Goal: Check status: Check status

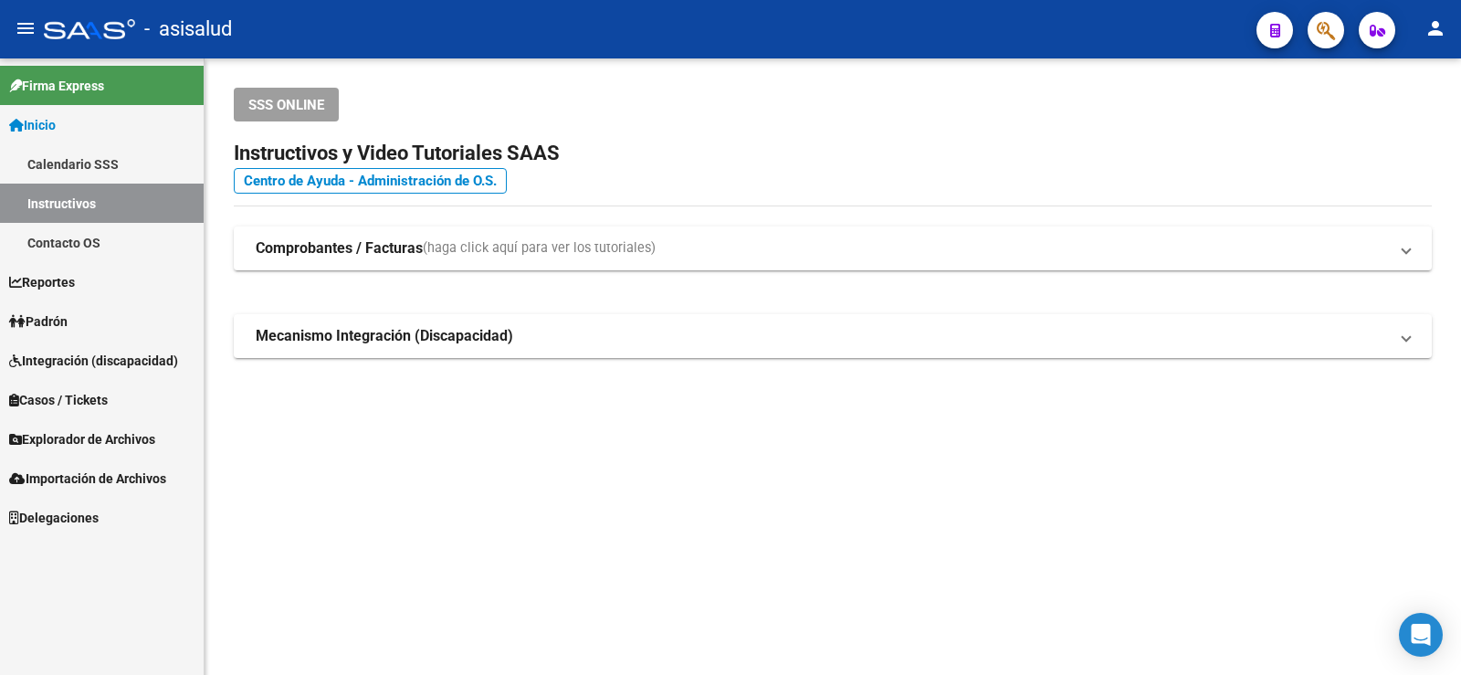
click at [67, 317] on span "Padrón" at bounding box center [38, 321] width 58 height 20
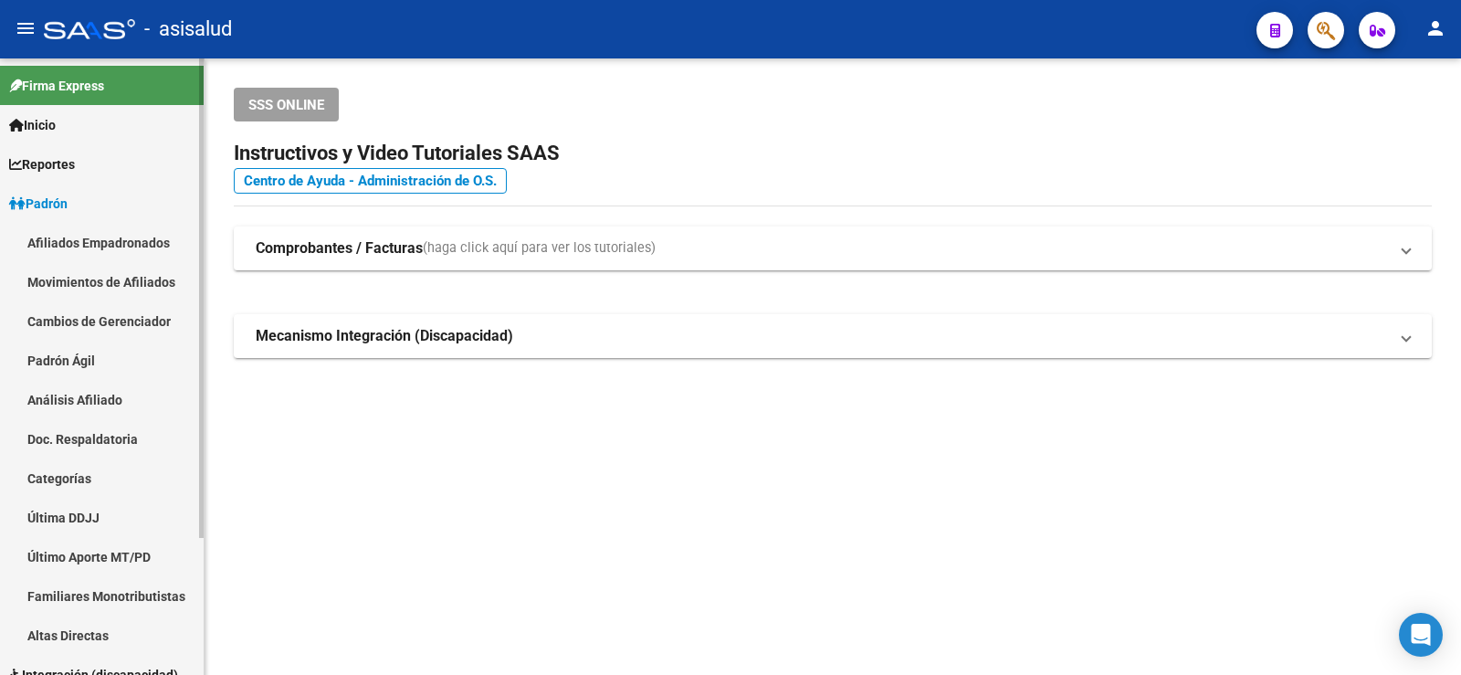
click at [87, 400] on link "Análisis Afiliado" at bounding box center [102, 399] width 204 height 39
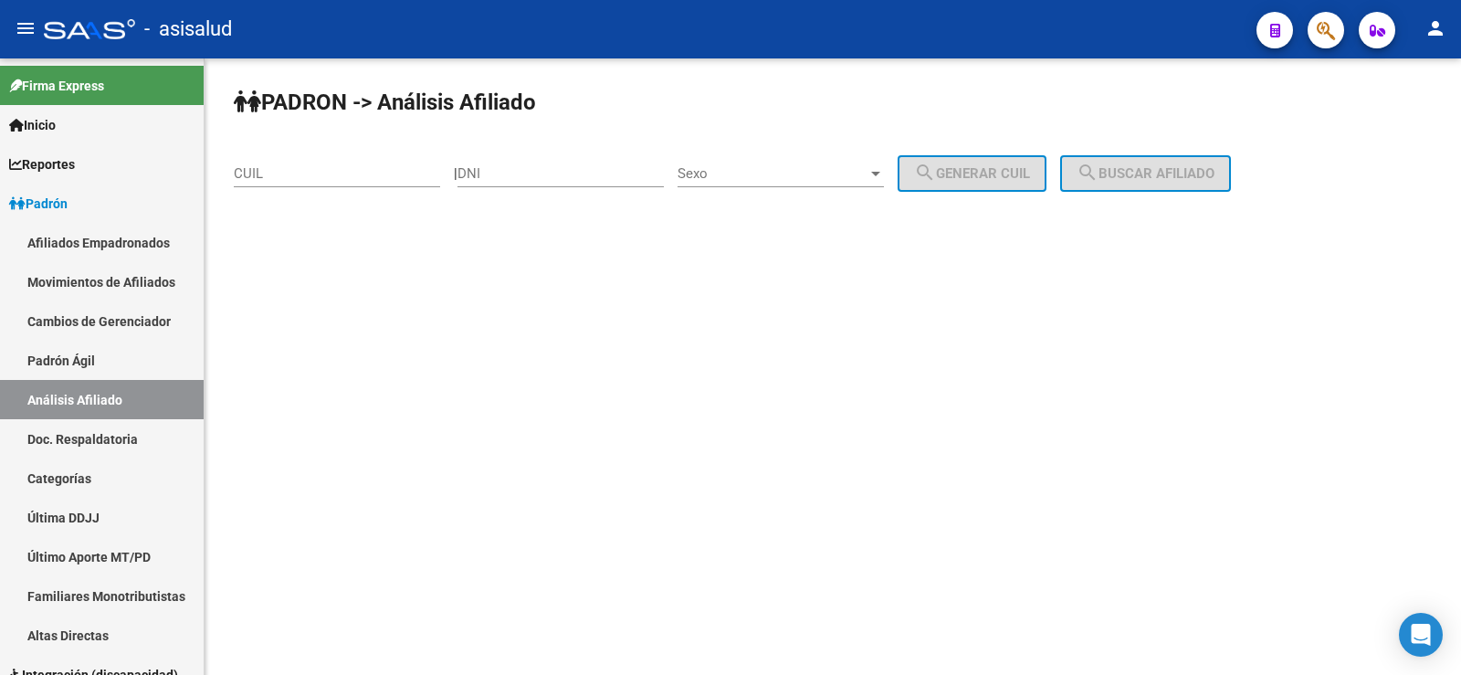
click at [289, 175] on input "CUIL" at bounding box center [337, 173] width 206 height 16
paste input "20-32197314-1"
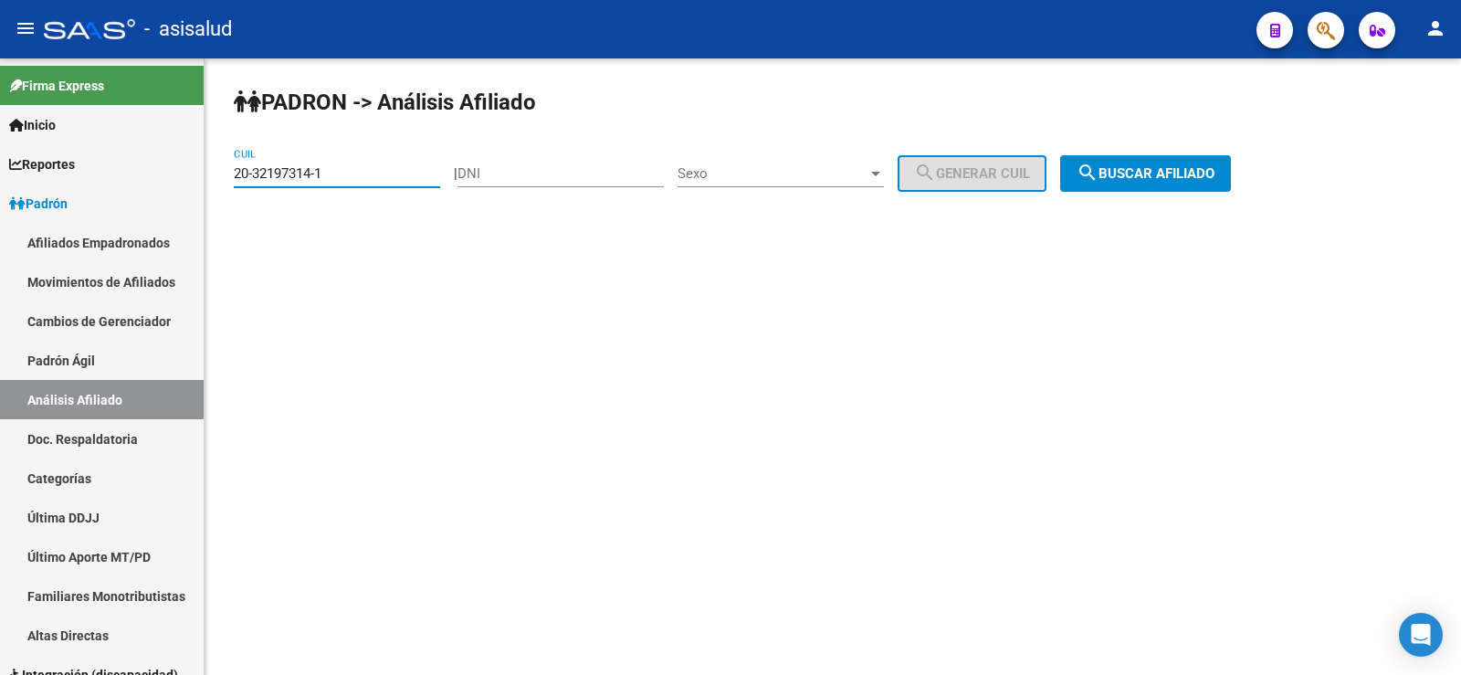
type input "20-32197314-1"
click at [1209, 173] on span "search Buscar afiliado" at bounding box center [1145, 173] width 138 height 16
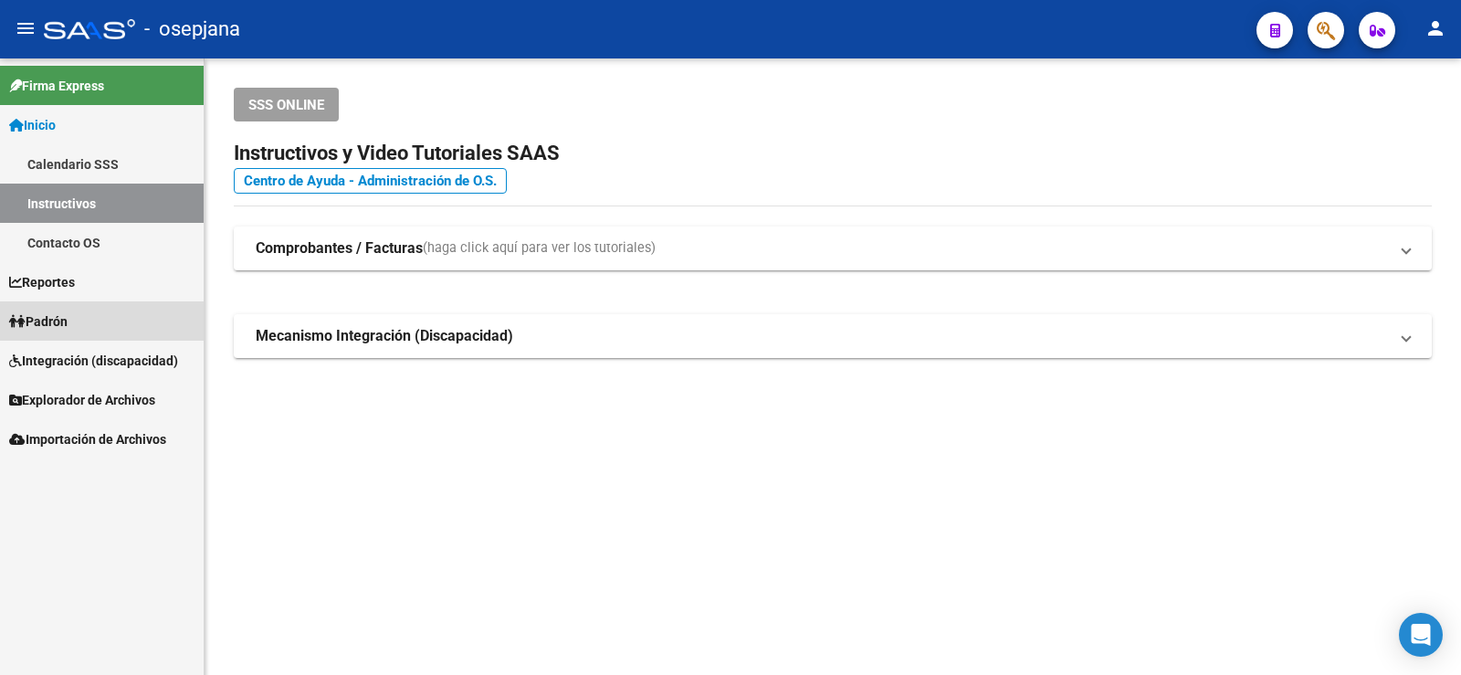
click at [65, 320] on span "Padrón" at bounding box center [38, 321] width 58 height 20
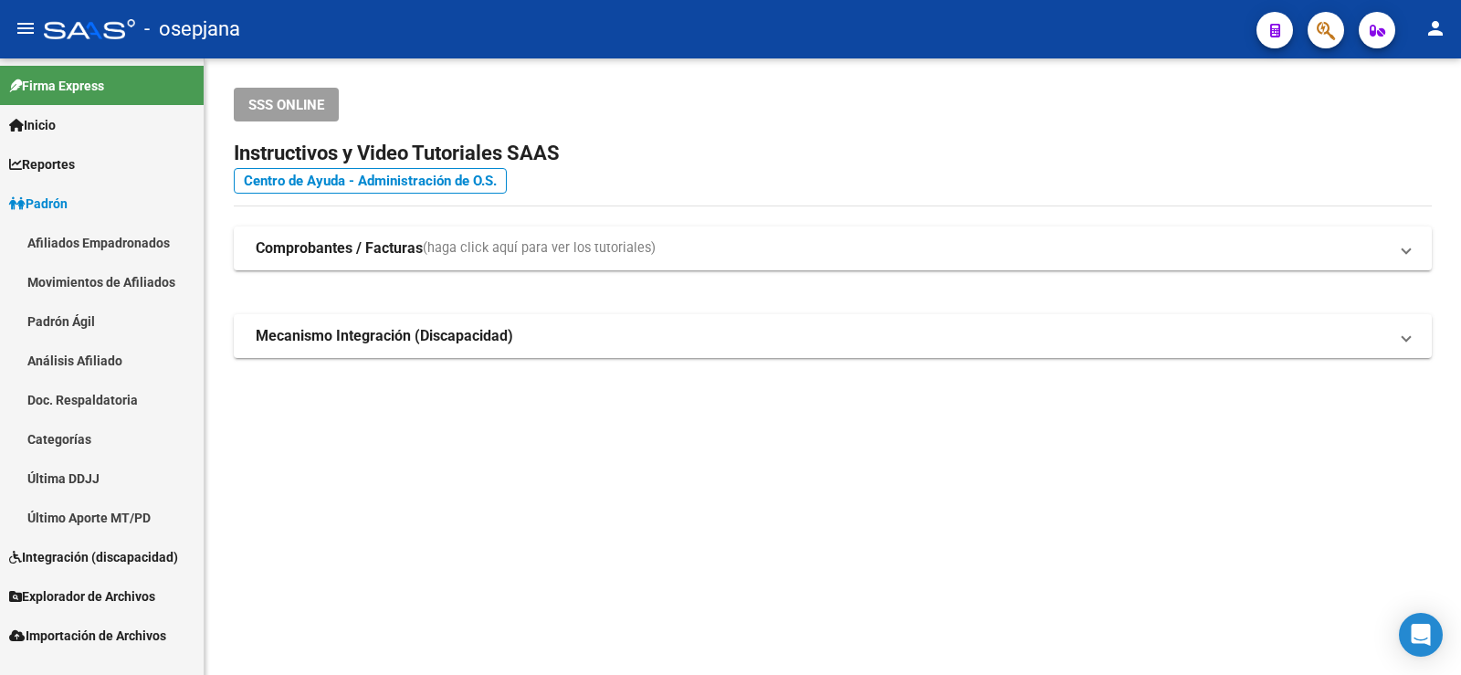
click at [71, 362] on link "Análisis Afiliado" at bounding box center [102, 360] width 204 height 39
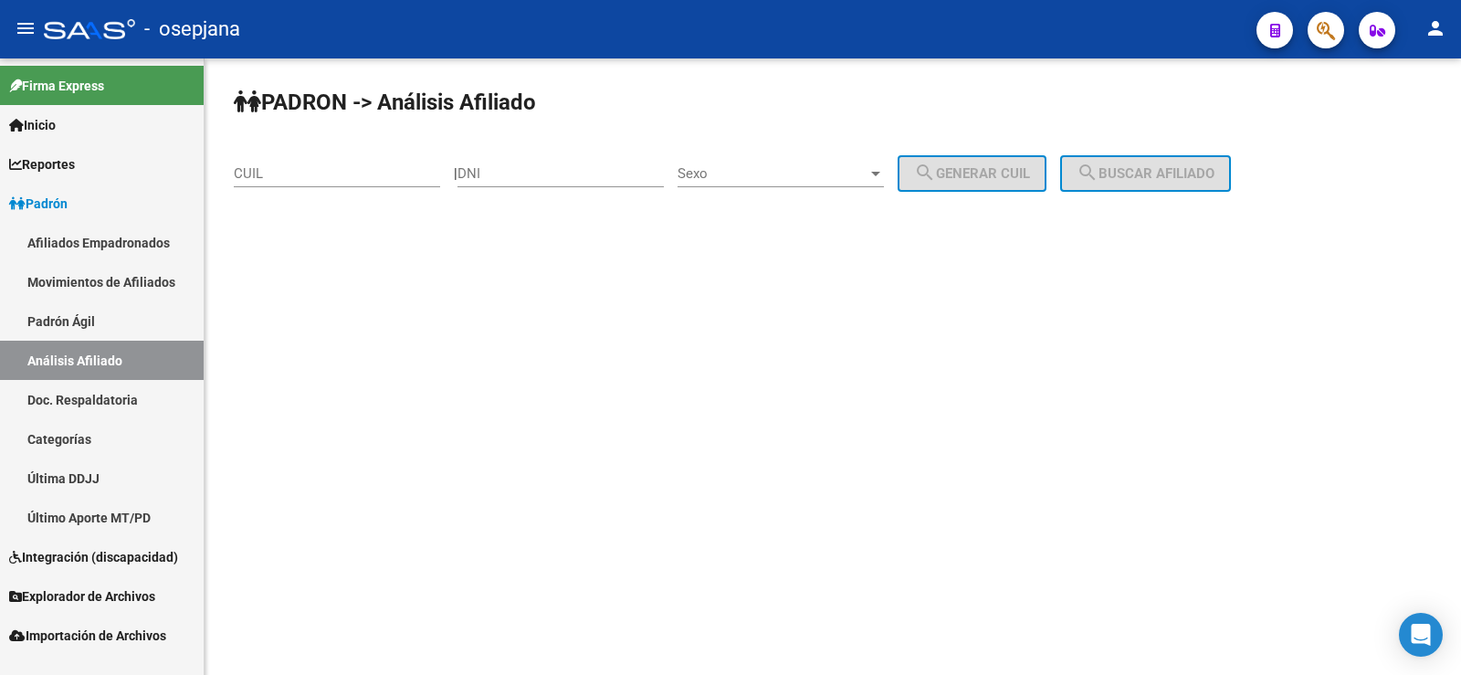
click at [350, 169] on input "CUIL" at bounding box center [337, 173] width 206 height 16
paste input "20-32197314-1"
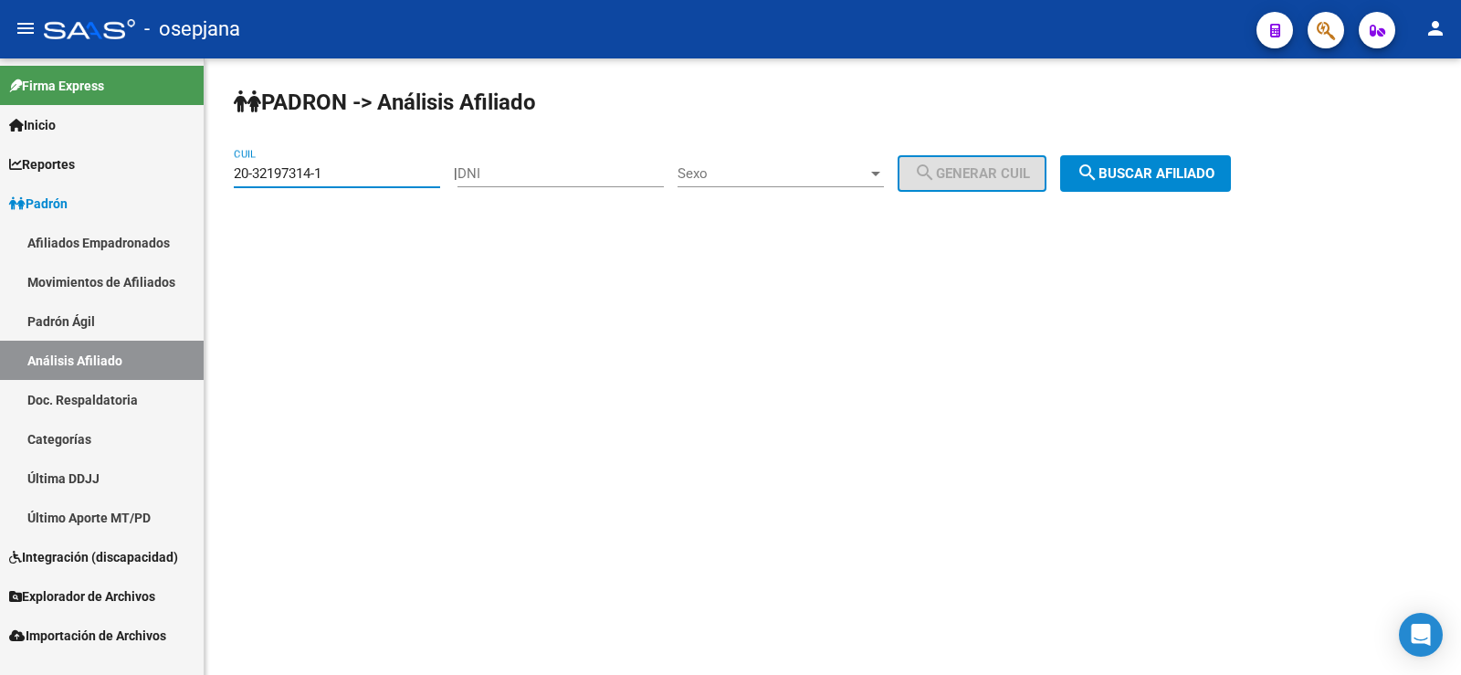
type input "20-32197314-1"
click at [1190, 182] on button "search Buscar afiliado" at bounding box center [1145, 173] width 171 height 37
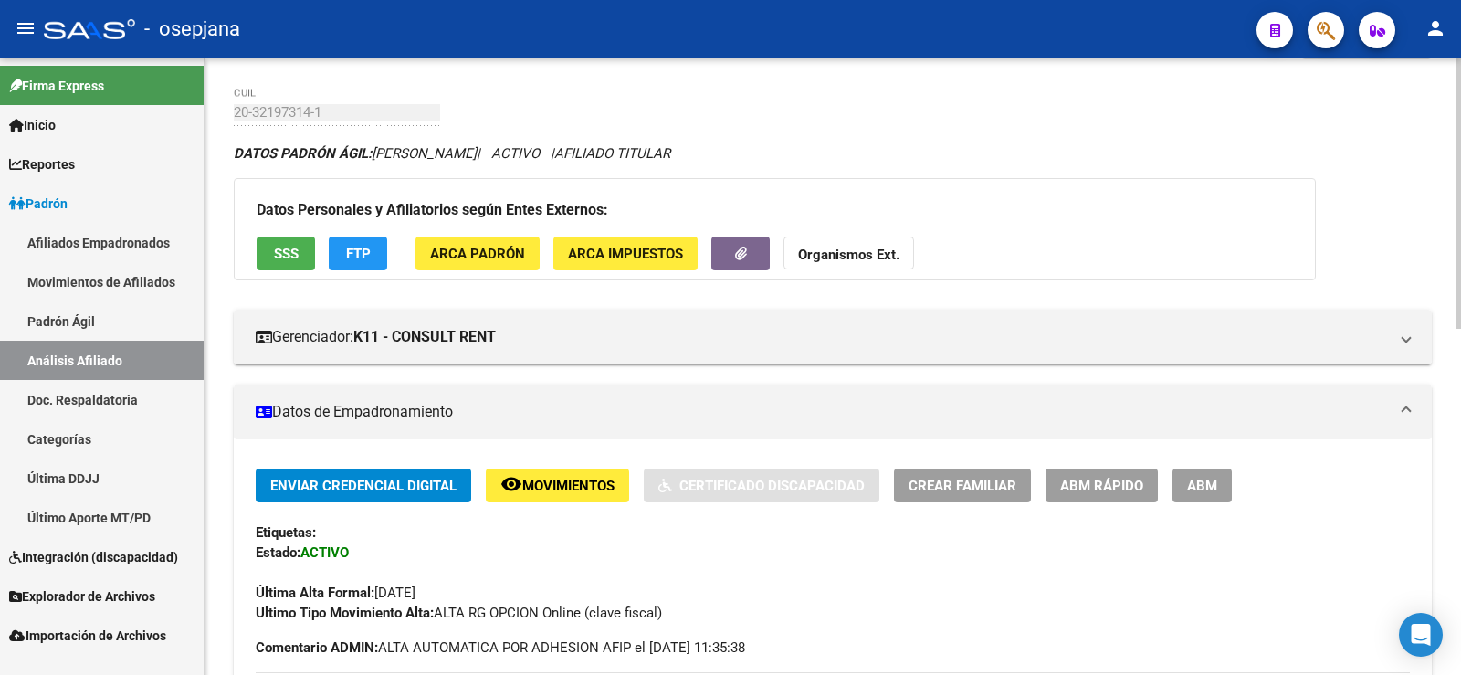
scroll to position [274, 0]
